Goal: Task Accomplishment & Management: Use online tool/utility

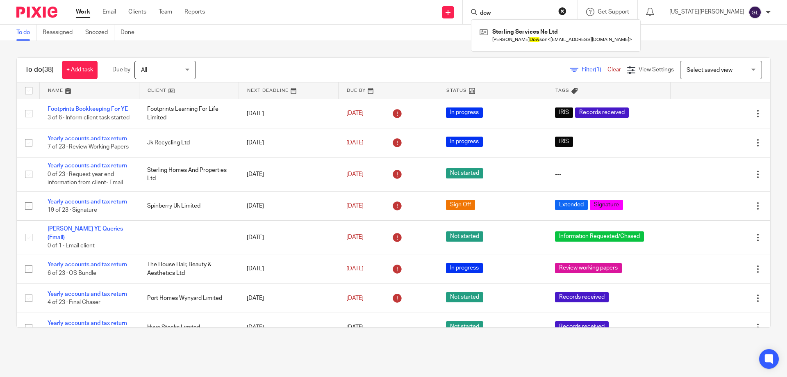
scroll to position [113, 0]
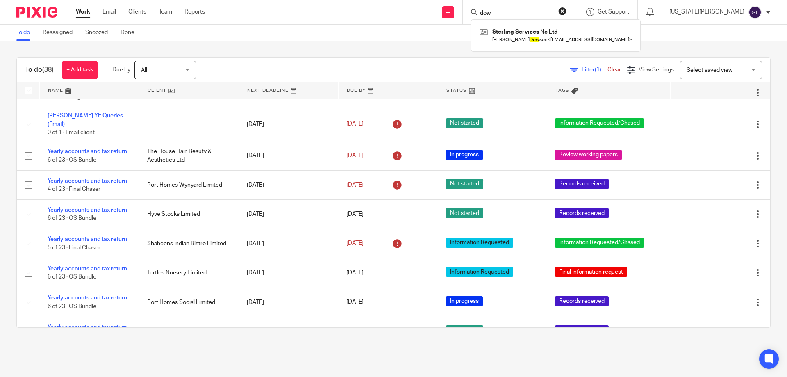
click at [551, 56] on div "To do (38) + Add task Due by All All Today Tomorrow This week Next week This mo…" at bounding box center [393, 192] width 787 height 303
click at [736, 67] on div "Select saved view Select saved view" at bounding box center [721, 70] width 82 height 18
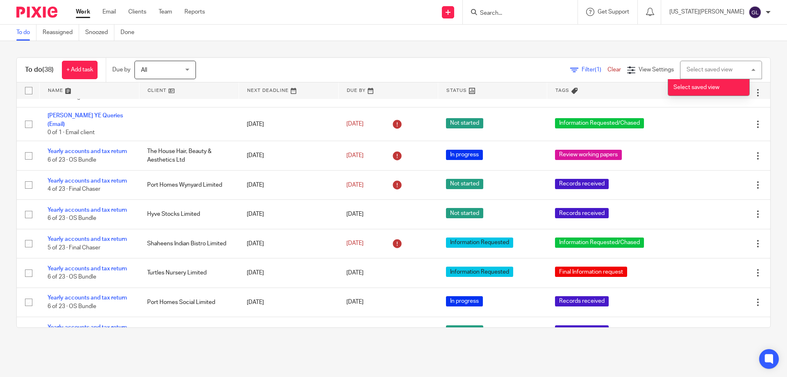
click at [633, 53] on div "To do (38) + Add task Due by All All Today Tomorrow This week Next week This mo…" at bounding box center [393, 192] width 787 height 303
click at [582, 69] on span "Filter (1)" at bounding box center [595, 70] width 26 height 6
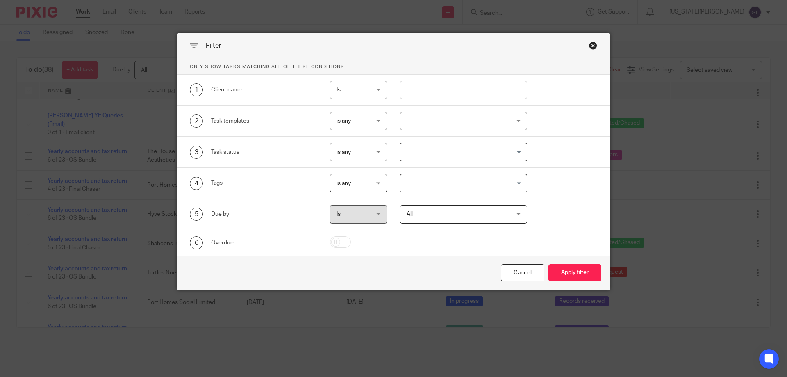
click at [592, 45] on div "Close this dialog window" at bounding box center [593, 45] width 8 height 8
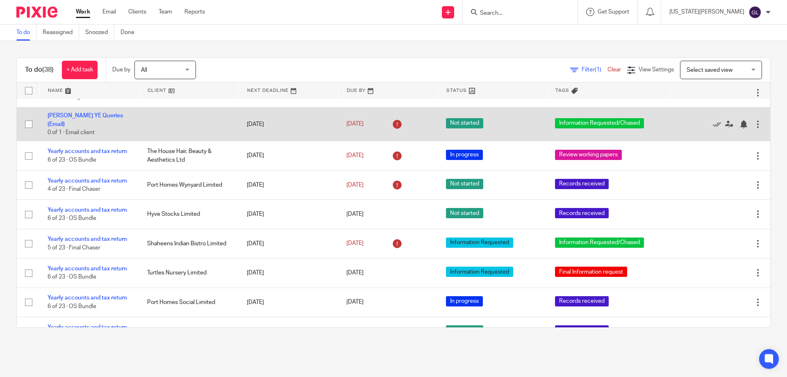
scroll to position [0, 0]
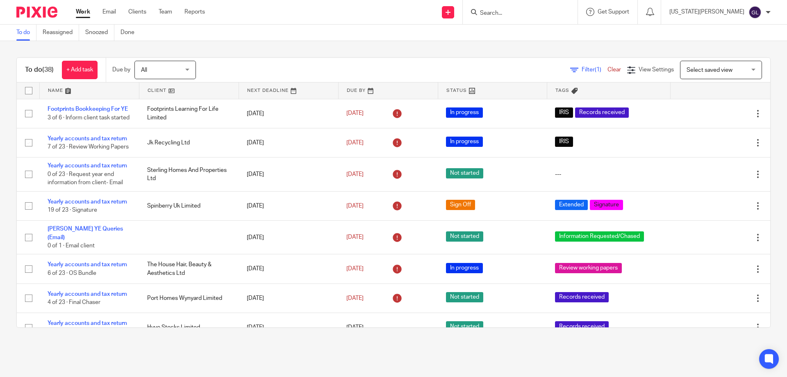
click at [374, 51] on div "To do (38) + Add task Due by All All Today Tomorrow This week Next week This mo…" at bounding box center [393, 192] width 787 height 303
click at [156, 91] on link at bounding box center [188, 90] width 99 height 16
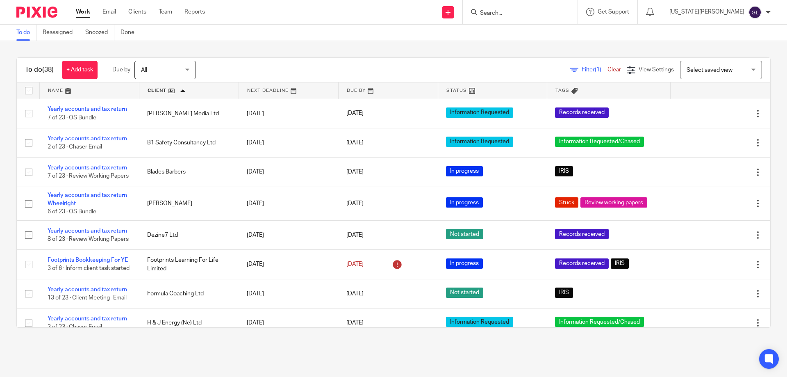
click at [255, 59] on div "To do (38) + Add task Due by All All Today Tomorrow This week Next week This mo…" at bounding box center [393, 70] width 753 height 25
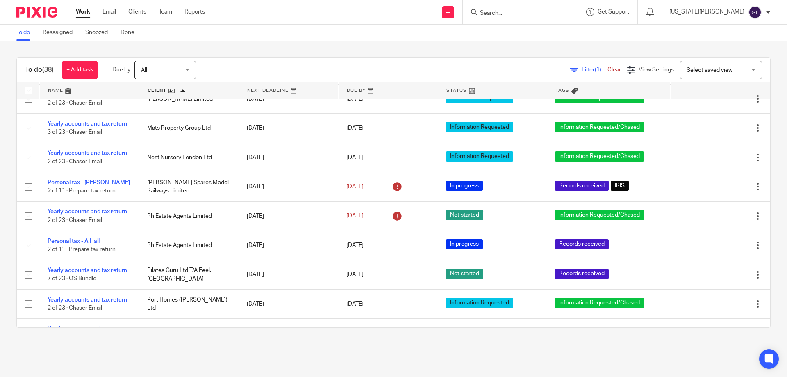
scroll to position [656, 0]
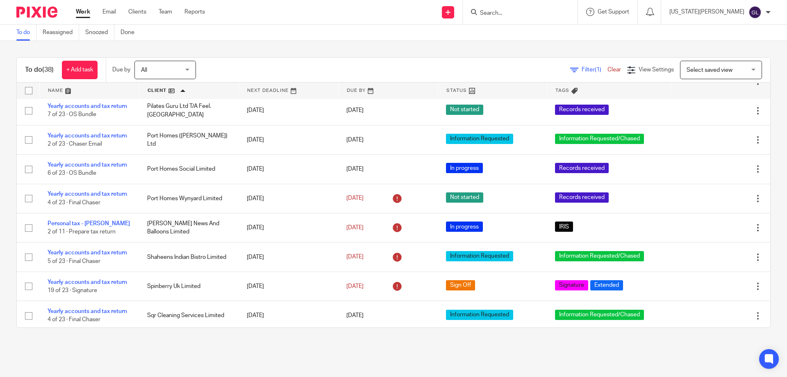
click at [529, 12] on input "Search" at bounding box center [516, 13] width 74 height 7
type input "e"
type input "opul"
click at [566, 30] on link at bounding box center [538, 32] width 120 height 12
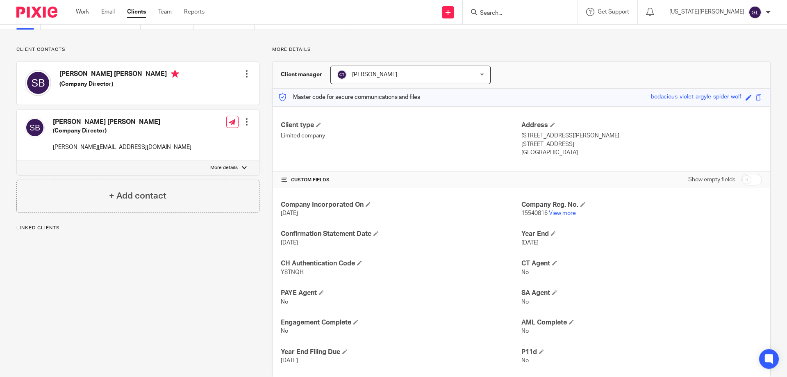
scroll to position [58, 0]
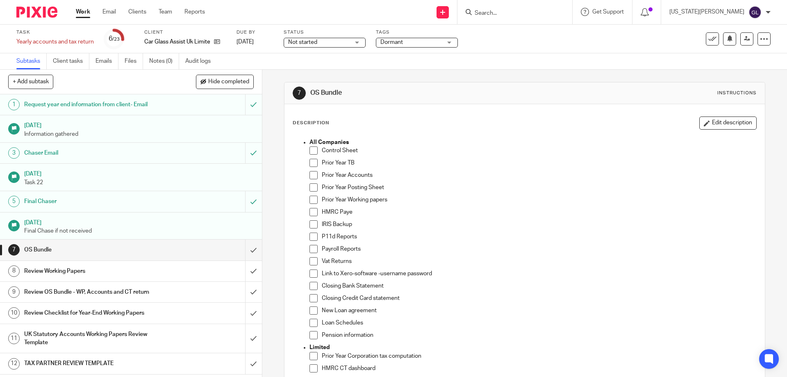
click at [83, 13] on link "Work" at bounding box center [83, 12] width 14 height 8
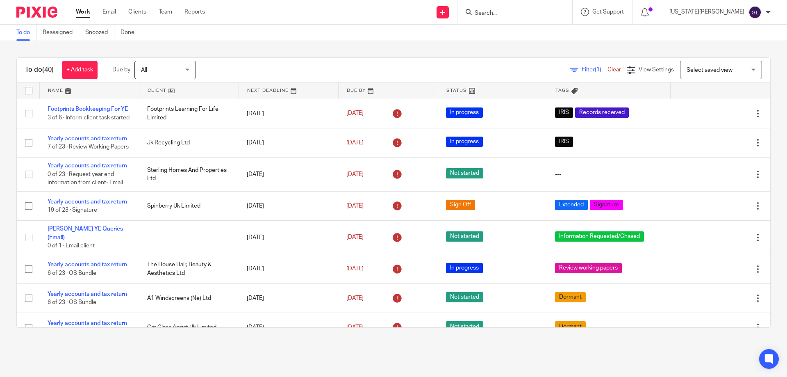
click at [521, 12] on input "Search" at bounding box center [511, 13] width 74 height 7
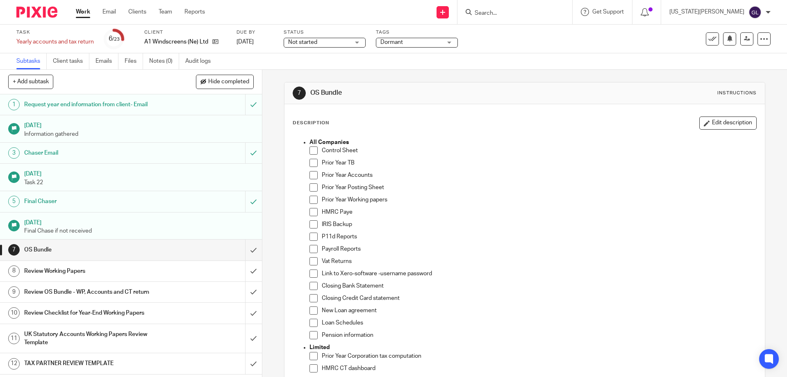
click at [84, 13] on link "Work" at bounding box center [83, 12] width 14 height 8
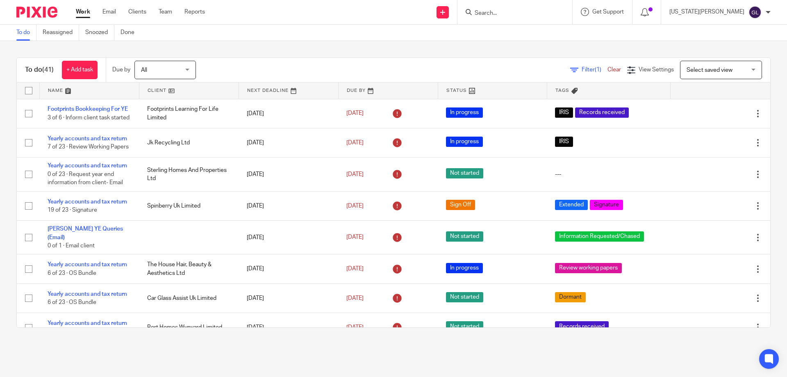
drag, startPoint x: 505, startPoint y: 6, endPoint x: 510, endPoint y: 8, distance: 5.0
click at [505, 6] on div at bounding box center [514, 12] width 115 height 24
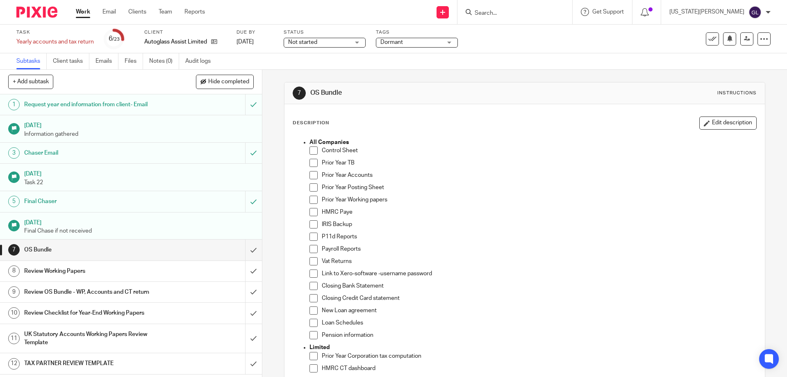
click at [548, 13] on input "Search" at bounding box center [511, 13] width 74 height 7
type input "wth"
click at [561, 29] on link at bounding box center [523, 32] width 102 height 12
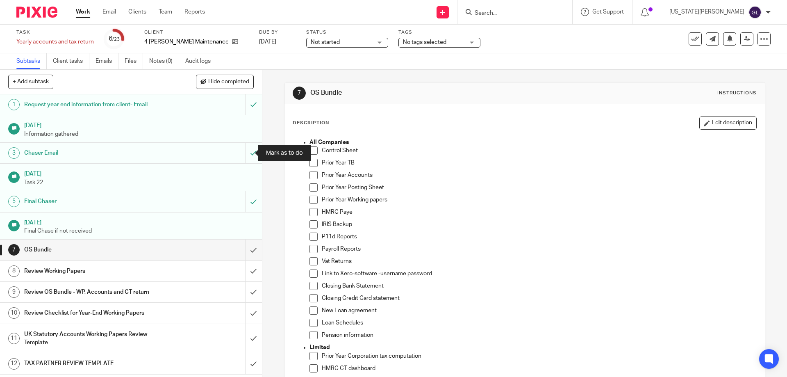
scroll to position [41, 0]
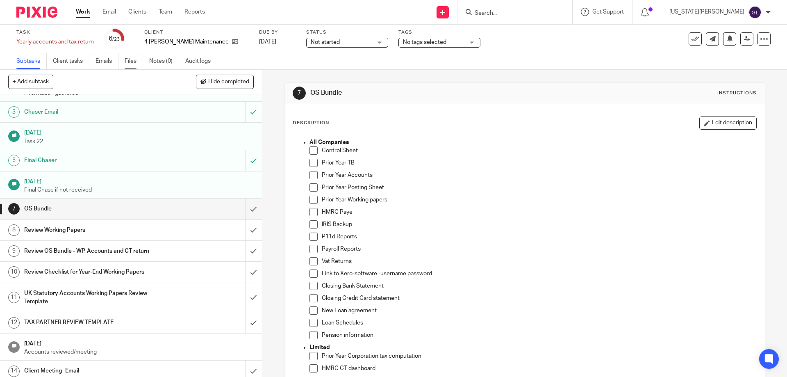
click at [141, 64] on link "Files" at bounding box center [134, 61] width 18 height 16
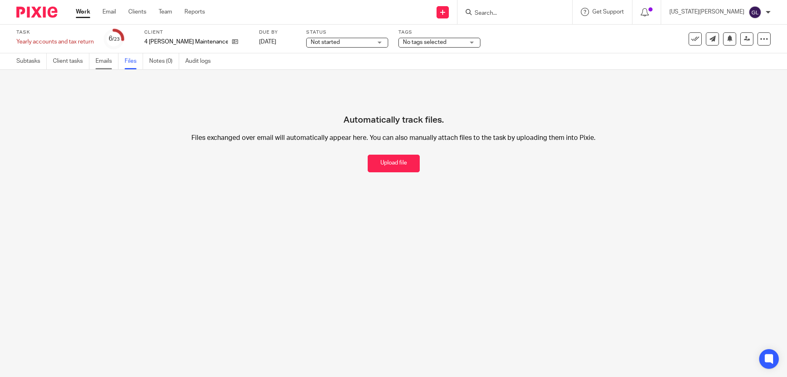
click at [109, 65] on link "Emails" at bounding box center [107, 61] width 23 height 16
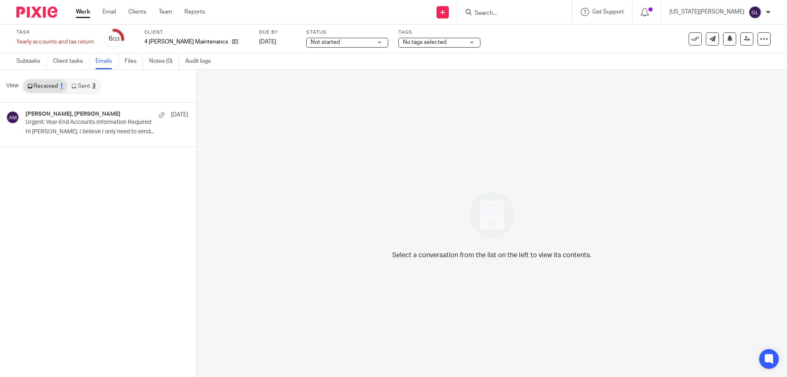
click at [92, 86] on div "3" at bounding box center [93, 86] width 3 height 6
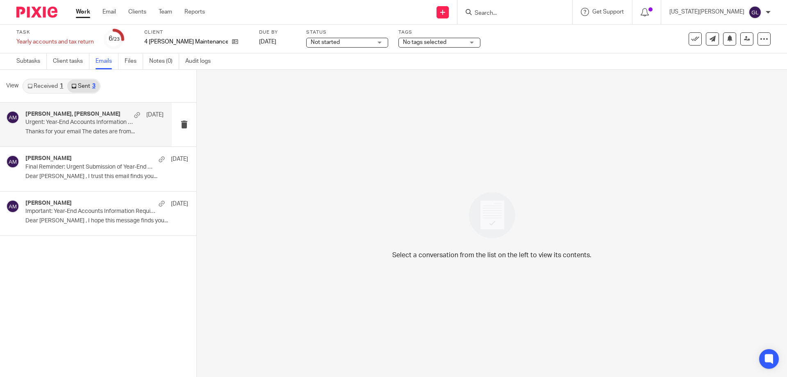
click at [98, 128] on p "Thanks for your email The dates are from..." at bounding box center [94, 131] width 138 height 7
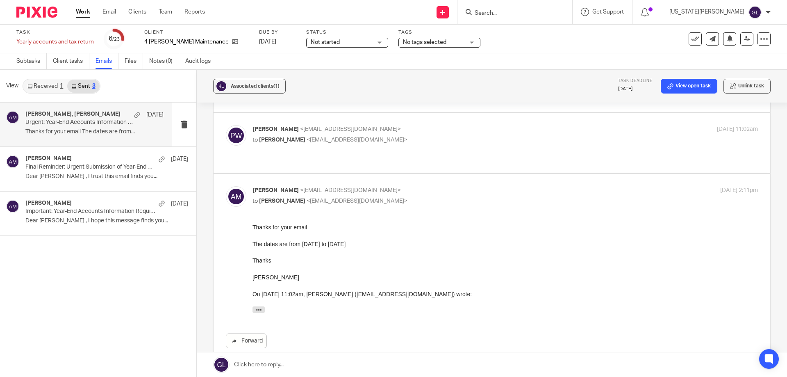
scroll to position [123, 0]
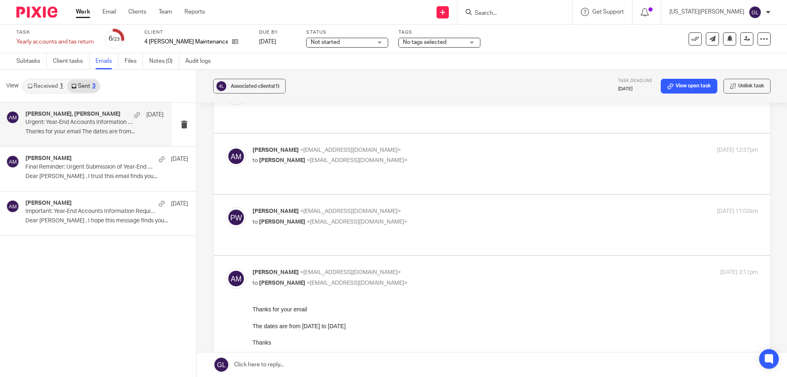
click at [377, 208] on div "Peter Ward <forwardmaintenance@outlook.com> to Anne Mills <switchacctax@gmail.c…" at bounding box center [492, 225] width 532 height 36
click at [275, 208] on div "Peter Ward <forwardmaintenance@outlook.com> to Anne Mills <switchacctax@gmail.c…" at bounding box center [492, 225] width 532 height 36
click at [387, 218] on p "to Anne Mills <switchacctax@gmail.com>" at bounding box center [421, 222] width 337 height 9
checkbox input "true"
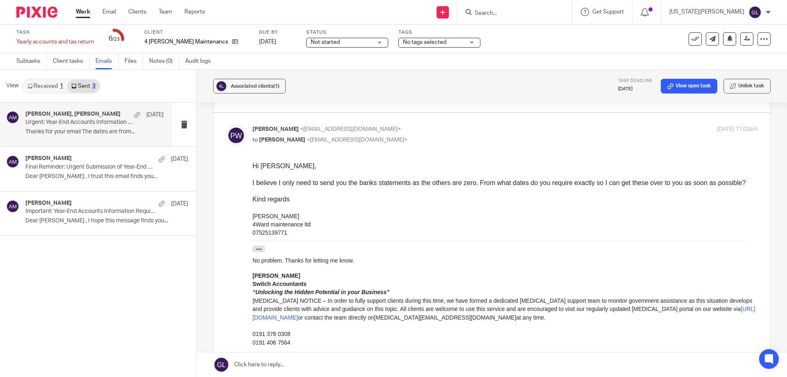
scroll to position [82, 0]
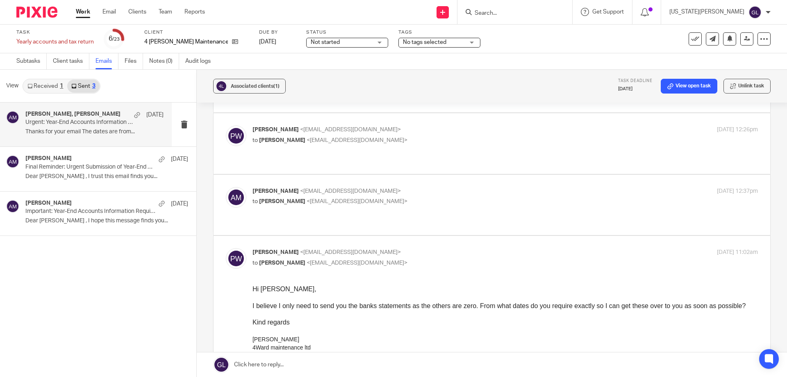
click at [402, 189] on div "Anne Mills <switchacctax@gmail.com> to Peter Ward <forwardmaintenance@outlook.c…" at bounding box center [505, 197] width 505 height 20
checkbox input "true"
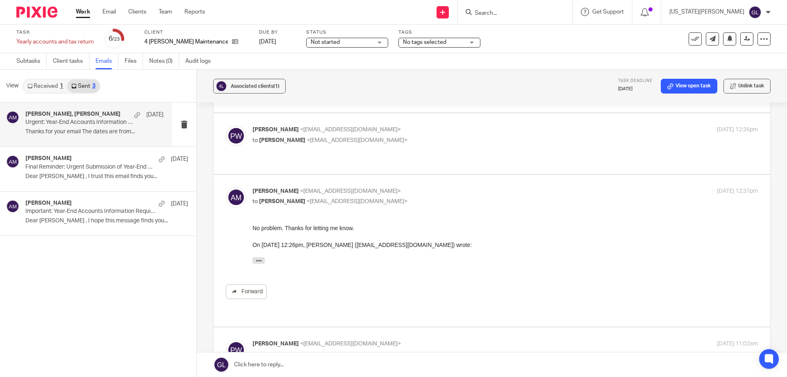
scroll to position [0, 0]
click at [382, 139] on div "Peter Ward <forwardmaintenance@outlook.com> to Anne Mills <switchacctax@gmail.c…" at bounding box center [492, 143] width 532 height 36
click at [321, 146] on label at bounding box center [492, 143] width 557 height 60
click at [226, 125] on input "checkbox" at bounding box center [225, 125] width 0 height 0
checkbox input "true"
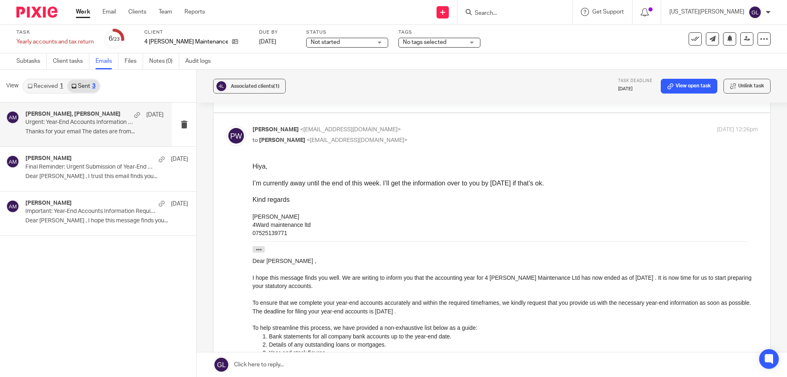
scroll to position [164, 0]
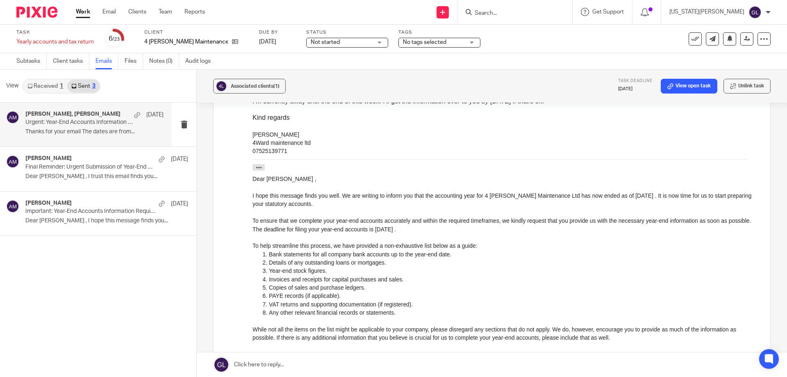
click at [29, 84] on icon at bounding box center [29, 86] width 5 height 5
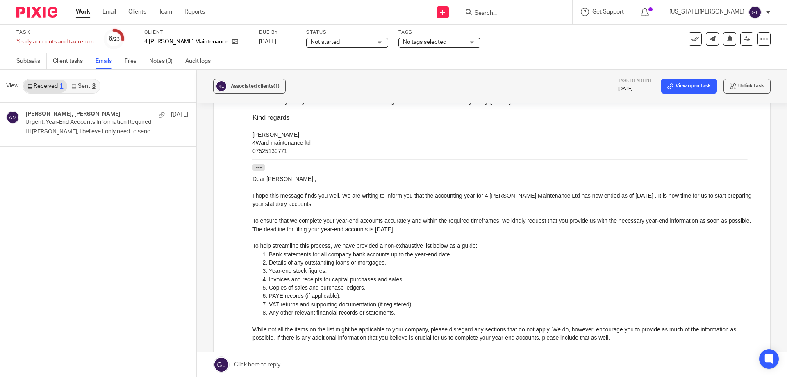
click at [87, 84] on link "Sent 3" at bounding box center [83, 86] width 32 height 13
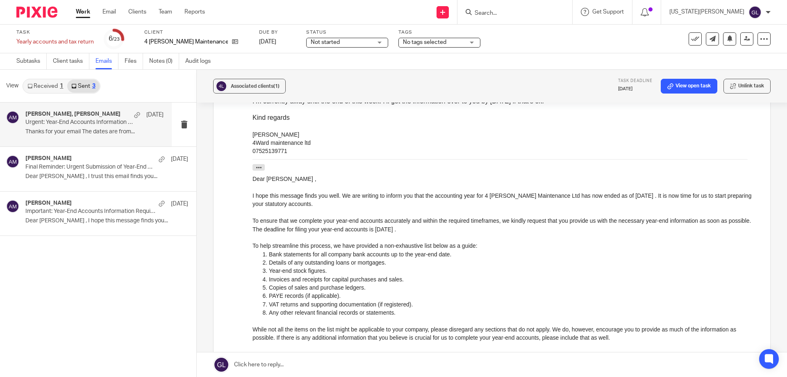
click at [45, 87] on link "Received 1" at bounding box center [45, 86] width 44 height 13
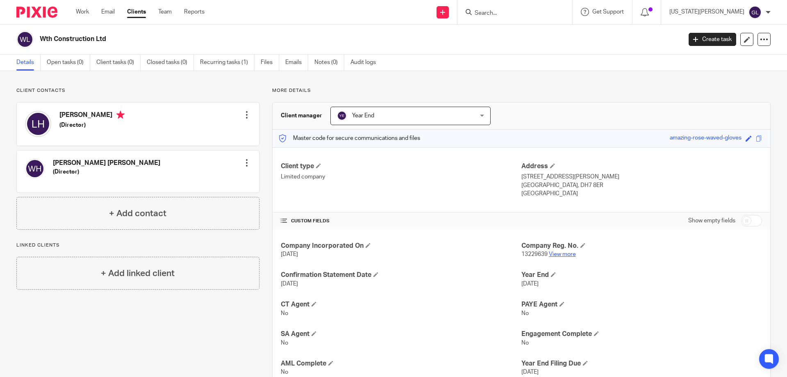
click at [549, 253] on link "View more" at bounding box center [562, 254] width 27 height 6
